Goal: Information Seeking & Learning: Learn about a topic

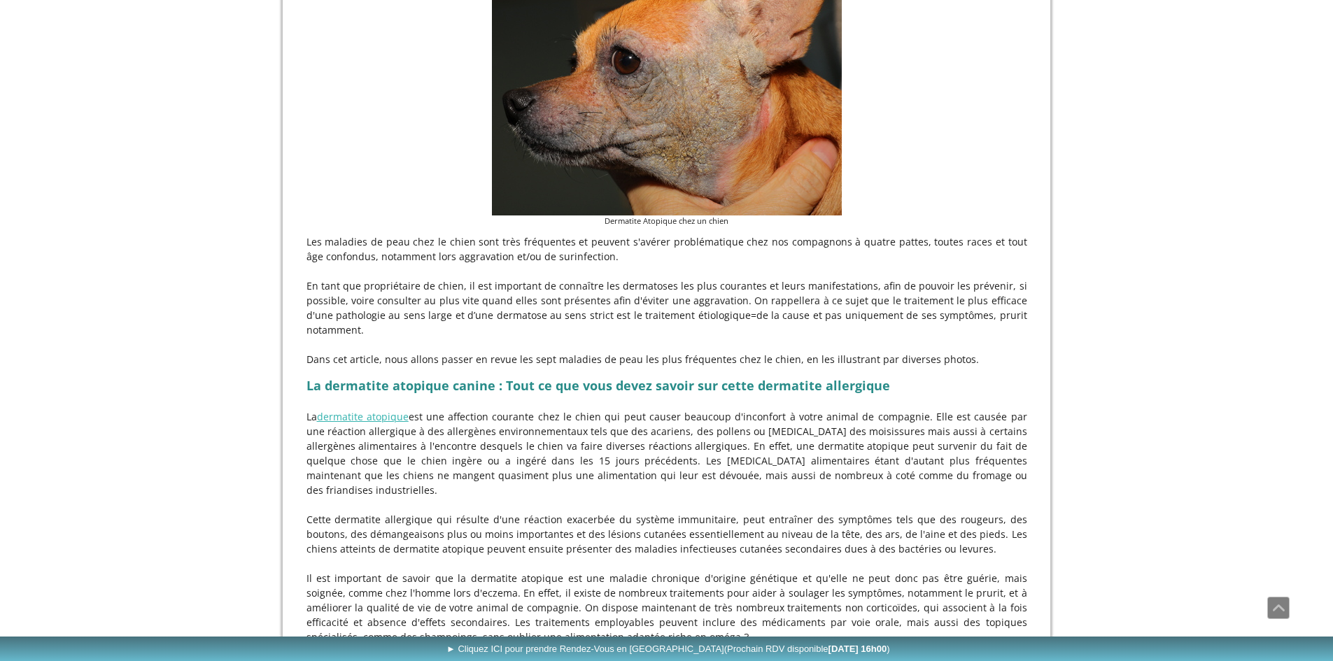
scroll to position [140, 0]
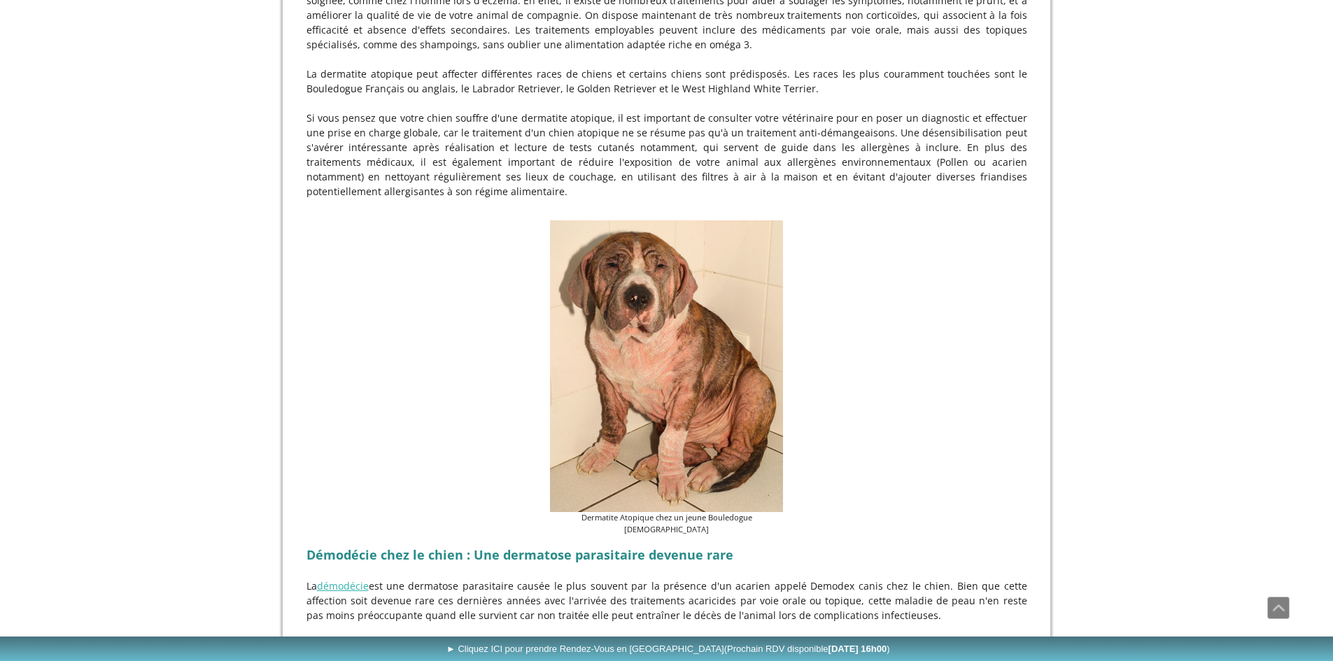
scroll to position [980, 0]
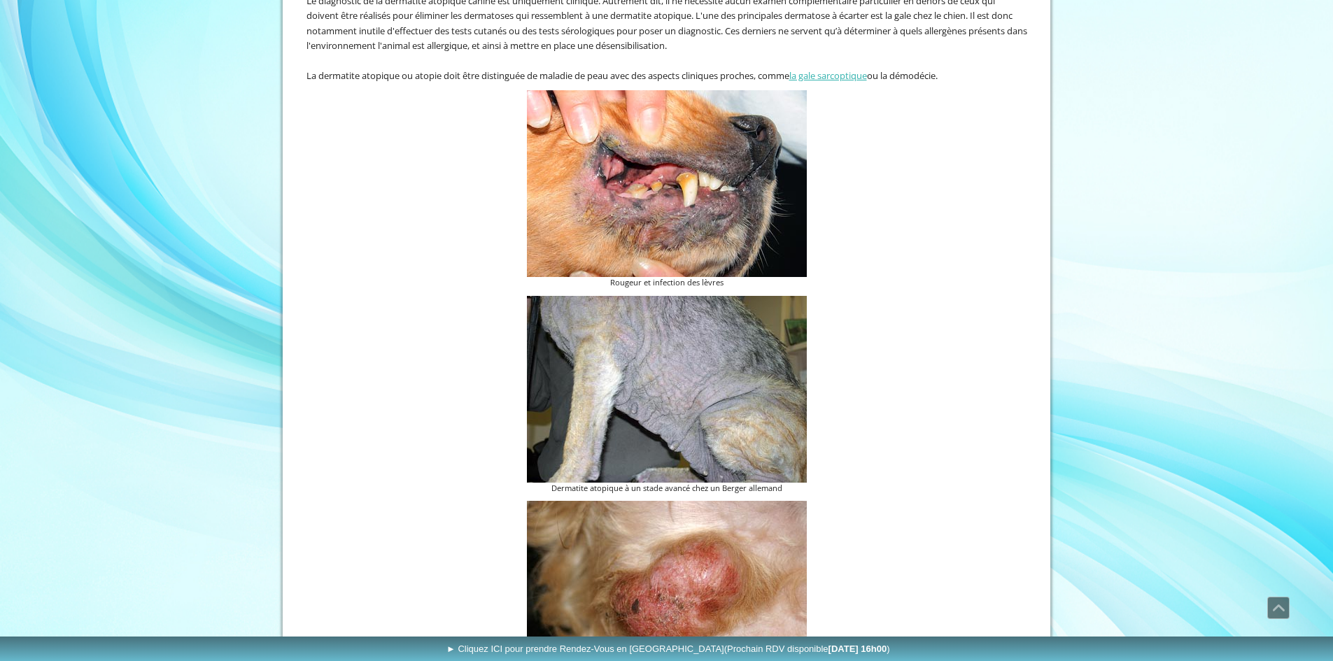
scroll to position [1820, 0]
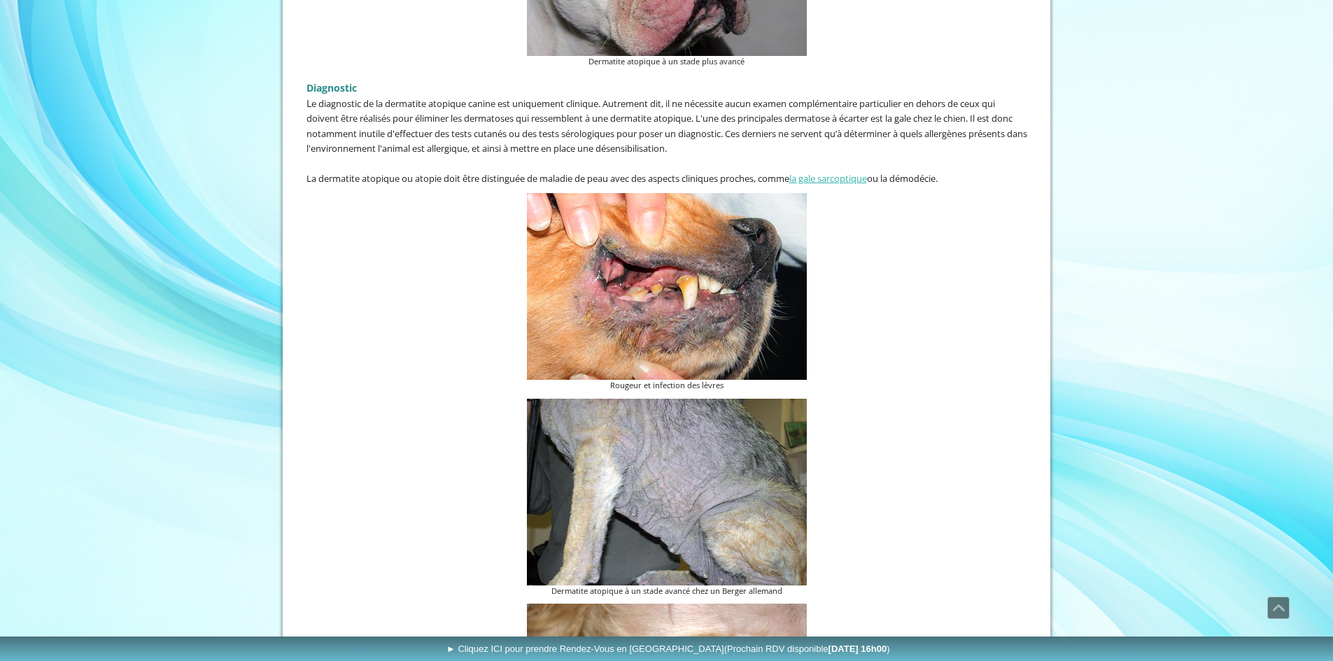
click at [652, 323] on img at bounding box center [667, 286] width 280 height 187
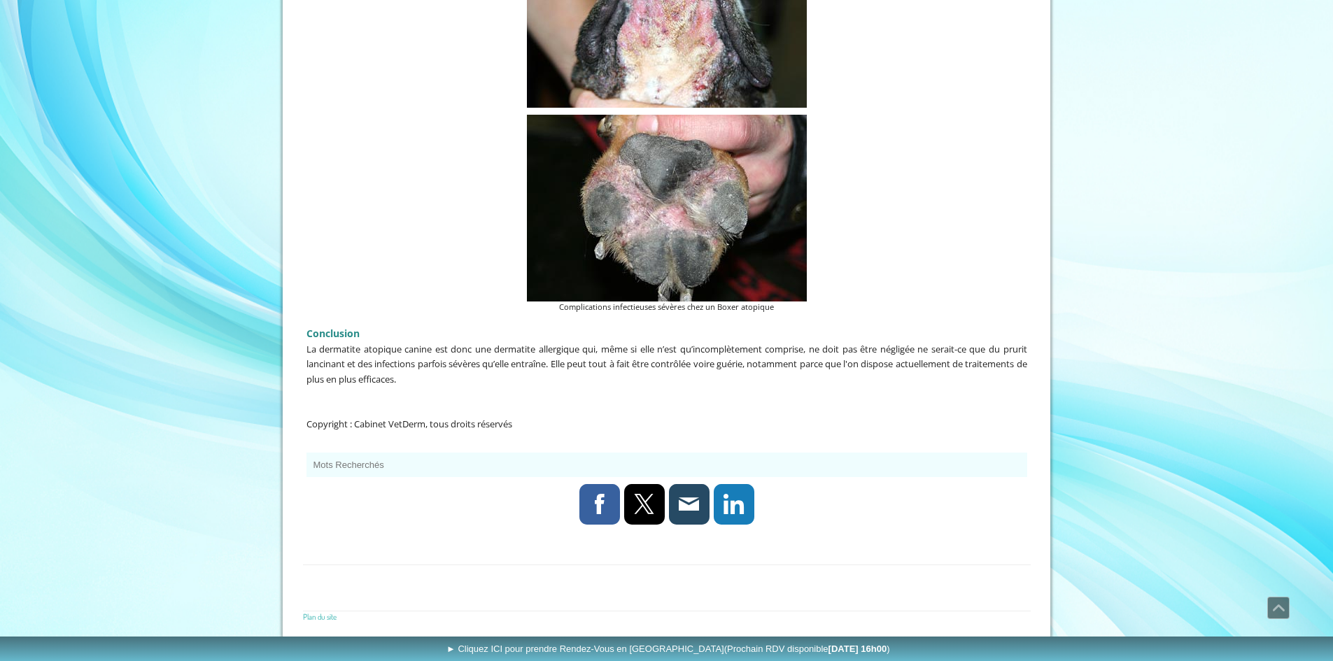
scroll to position [3794, 0]
